Goal: Information Seeking & Learning: Learn about a topic

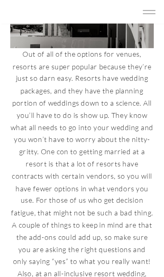
scroll to position [2748, 0]
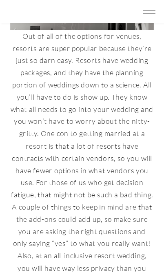
scroll to position [2765, 0]
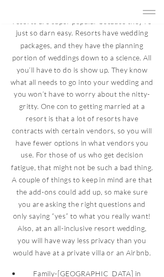
scroll to position [2793, 0]
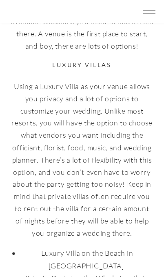
scroll to position [1860, 0]
click at [133, 249] on link "Luxury Villa on the Beach in [GEOGRAPHIC_DATA]" at bounding box center [87, 259] width 92 height 21
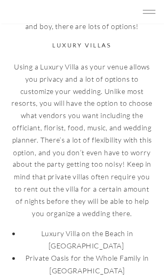
scroll to position [1890, 0]
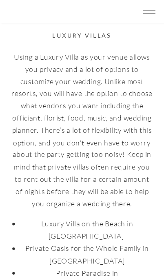
click at [125, 244] on link "Private Oasis for the Whole Family in [GEOGRAPHIC_DATA]" at bounding box center [87, 254] width 124 height 21
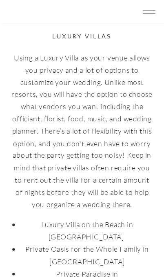
click at [122, 269] on link "Private Paradise in [GEOGRAPHIC_DATA]" at bounding box center [87, 279] width 76 height 21
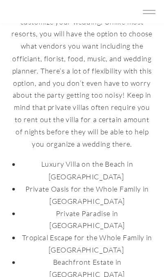
scroll to position [1949, 0]
click at [123, 209] on link "Private Paradise in [GEOGRAPHIC_DATA]" at bounding box center [87, 219] width 76 height 21
click at [87, 233] on link "Tropical Escape for the Whole Family in [GEOGRAPHIC_DATA]" at bounding box center [87, 243] width 130 height 21
click at [112, 209] on link "Private Paradise in [GEOGRAPHIC_DATA]" at bounding box center [87, 219] width 76 height 21
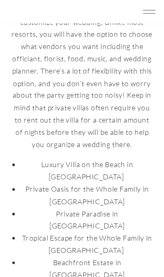
click at [94, 234] on link "Tropical Escape for the Whole Family in [GEOGRAPHIC_DATA]" at bounding box center [87, 244] width 130 height 21
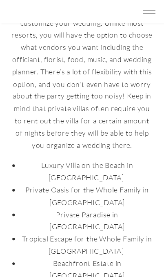
click at [105, 210] on link "Private Paradise in [GEOGRAPHIC_DATA]" at bounding box center [87, 220] width 76 height 21
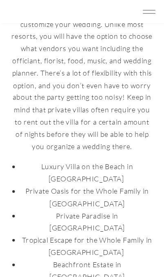
click at [125, 260] on link "Beachfront Estate in [GEOGRAPHIC_DATA]" at bounding box center [87, 270] width 76 height 21
